Goal: Check status: Check status

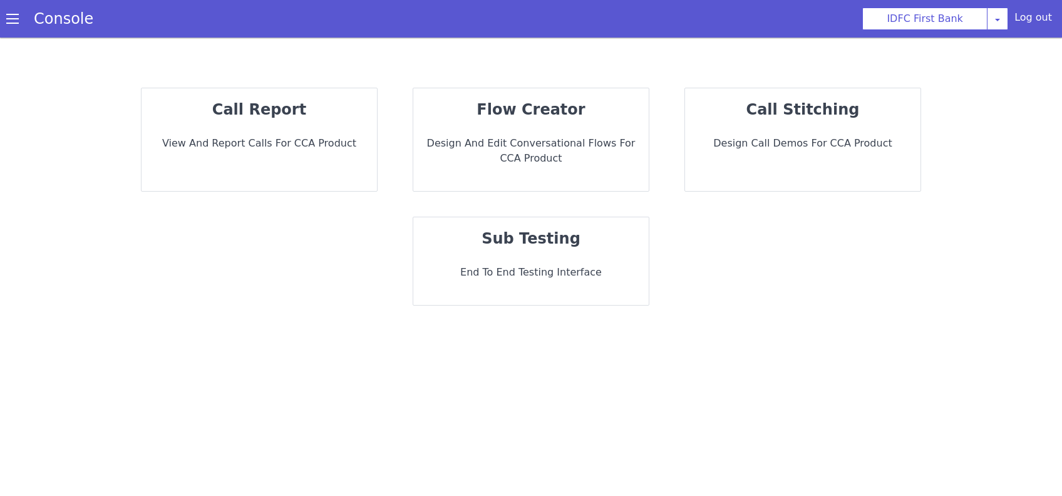
click at [301, 160] on div "call report View and report calls for CCA Product" at bounding box center [260, 139] width 236 height 103
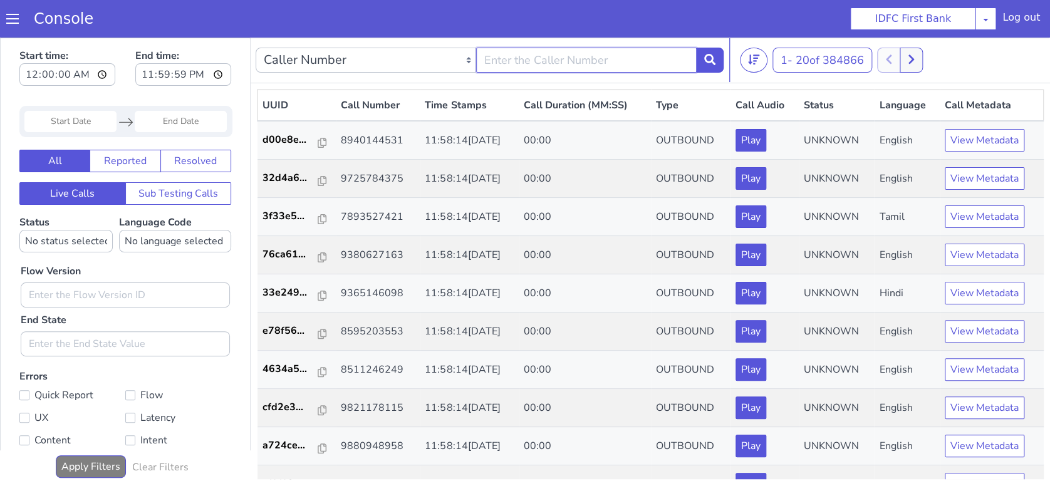
click at [522, 60] on input "text" at bounding box center [586, 60] width 220 height 25
click at [664, 24] on section "Console IDFC First Bank [PERSON_NAME] Airtel DTH Pilot Airtel POC [PERSON_NAME]…" at bounding box center [525, 19] width 1050 height 38
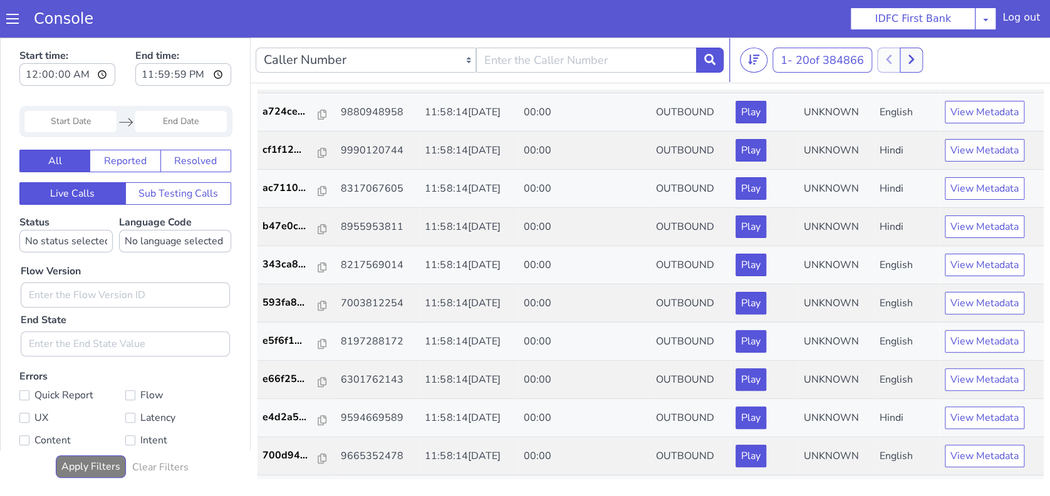
scroll to position [404, 0]
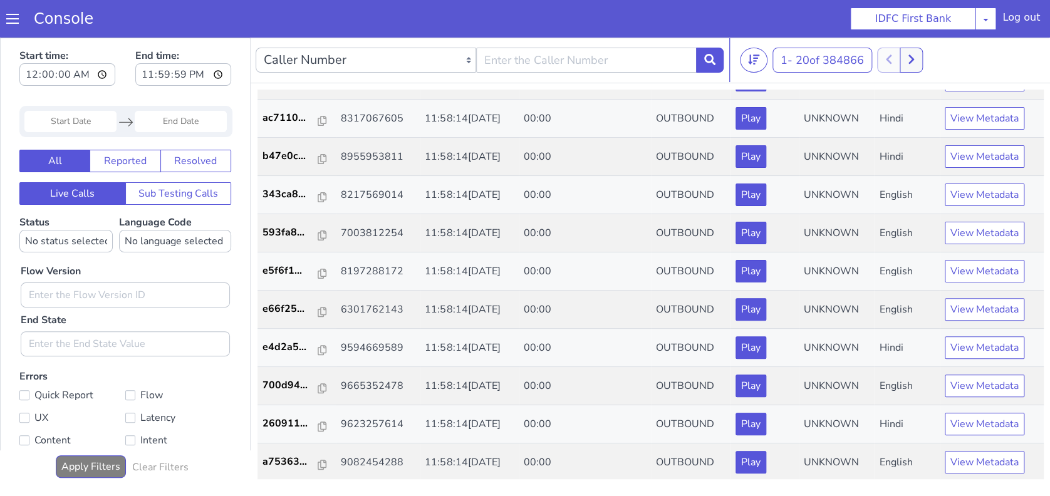
click at [71, 123] on input "Start Date" at bounding box center [70, 121] width 92 height 21
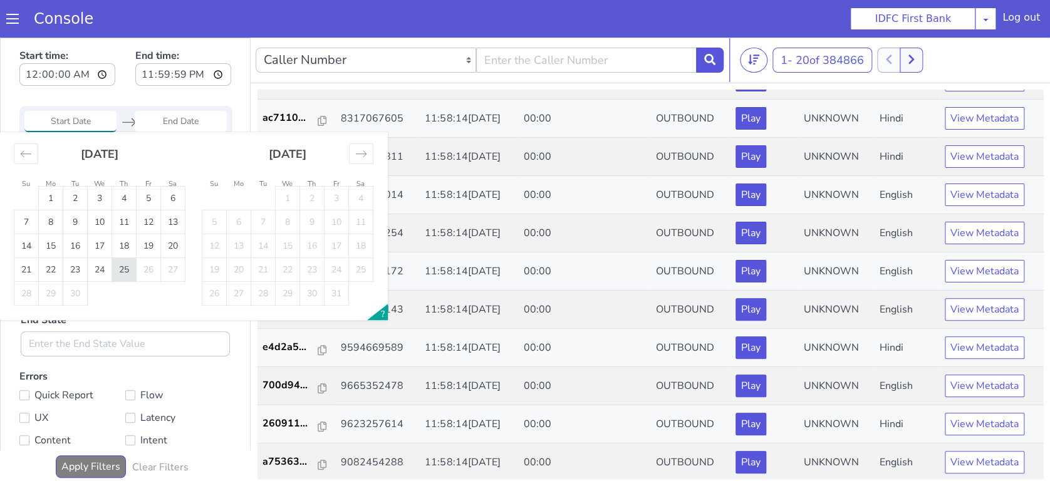
click at [122, 270] on td "25" at bounding box center [124, 270] width 24 height 24
type input "[DATE]"
click at [122, 270] on td "25" at bounding box center [124, 270] width 24 height 24
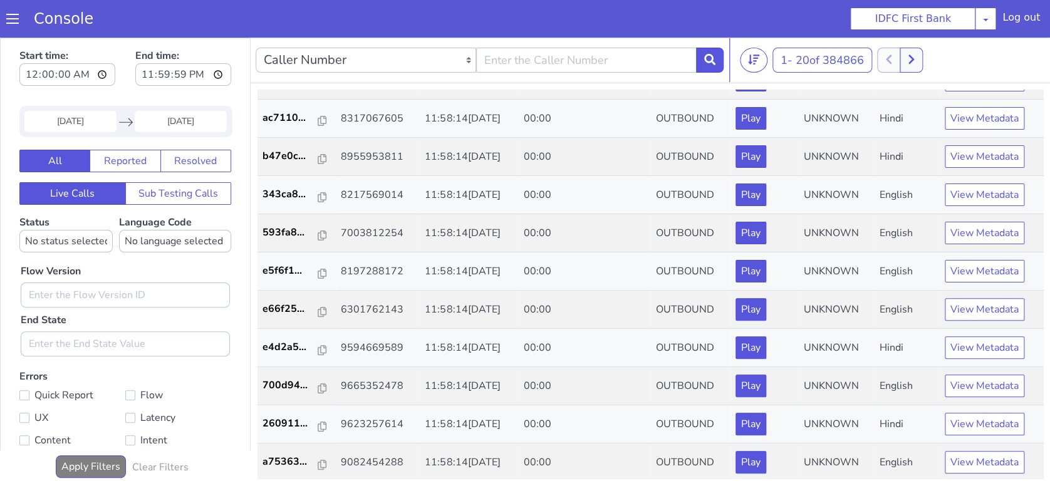
type input "[DATE]"
click at [956, 311] on button "View Metadata" at bounding box center [985, 309] width 80 height 23
